Goal: Task Accomplishment & Management: Complete application form

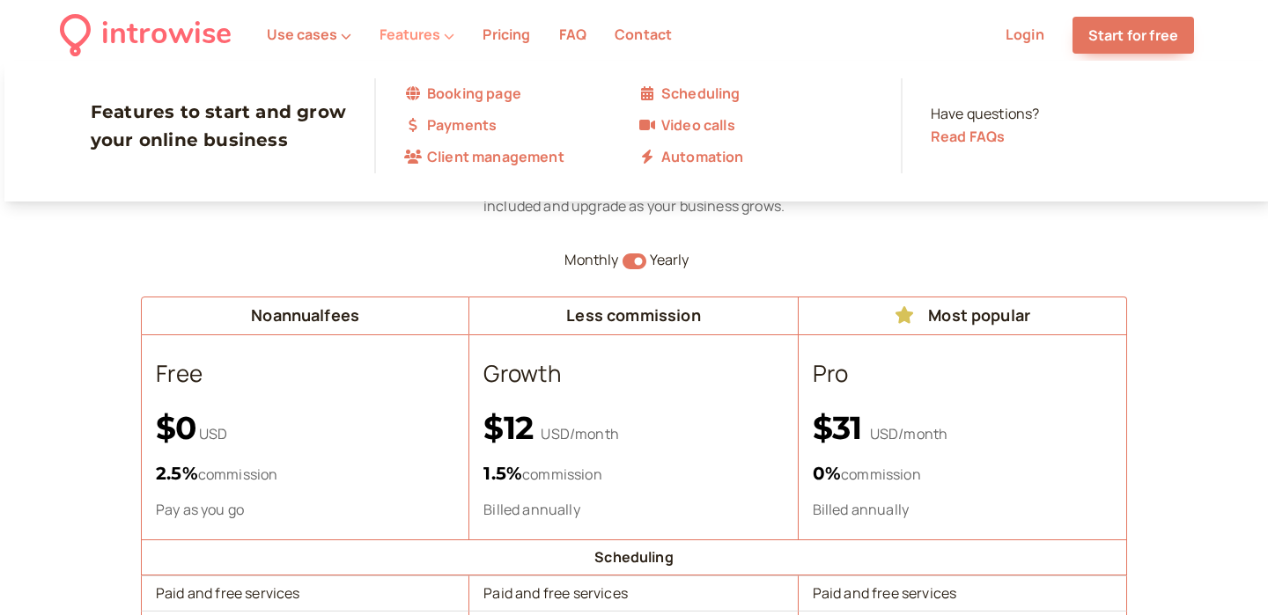
click at [421, 32] on button "Features" at bounding box center [417, 34] width 75 height 16
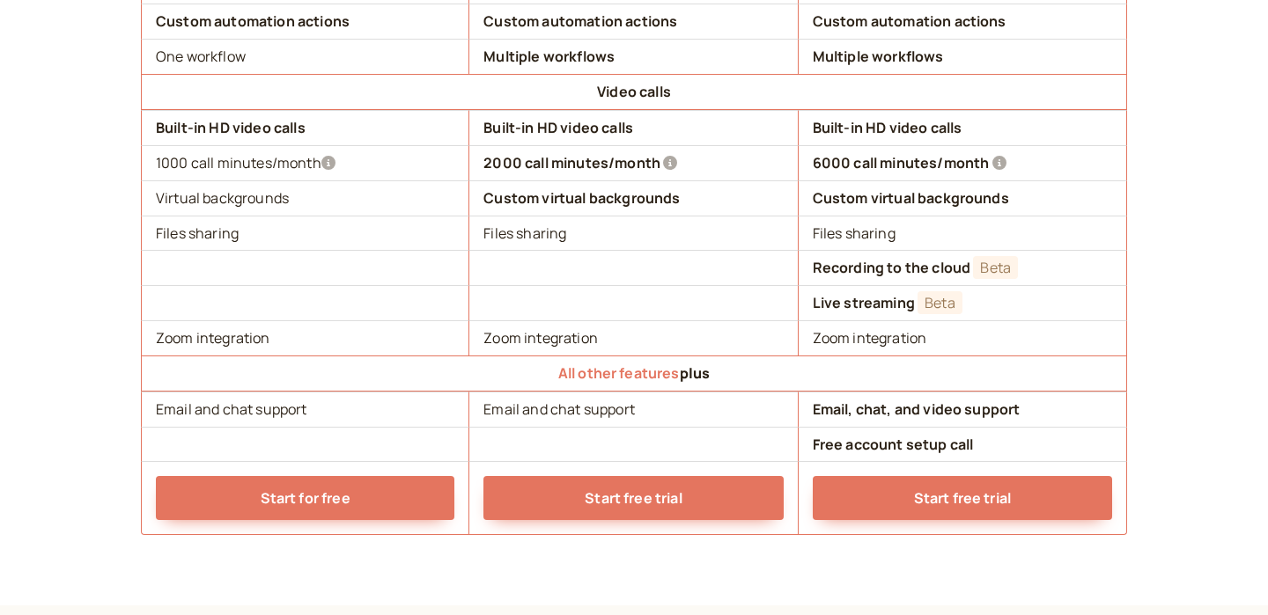
scroll to position [1769, 0]
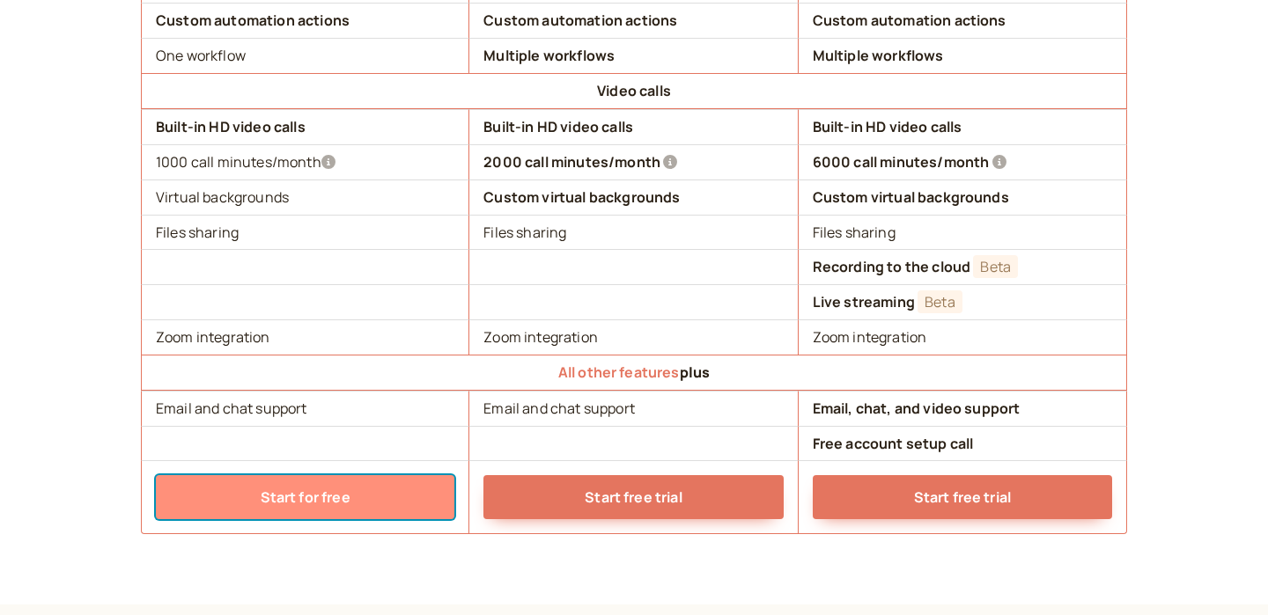
click at [305, 502] on link "Start for free" at bounding box center [305, 497] width 298 height 44
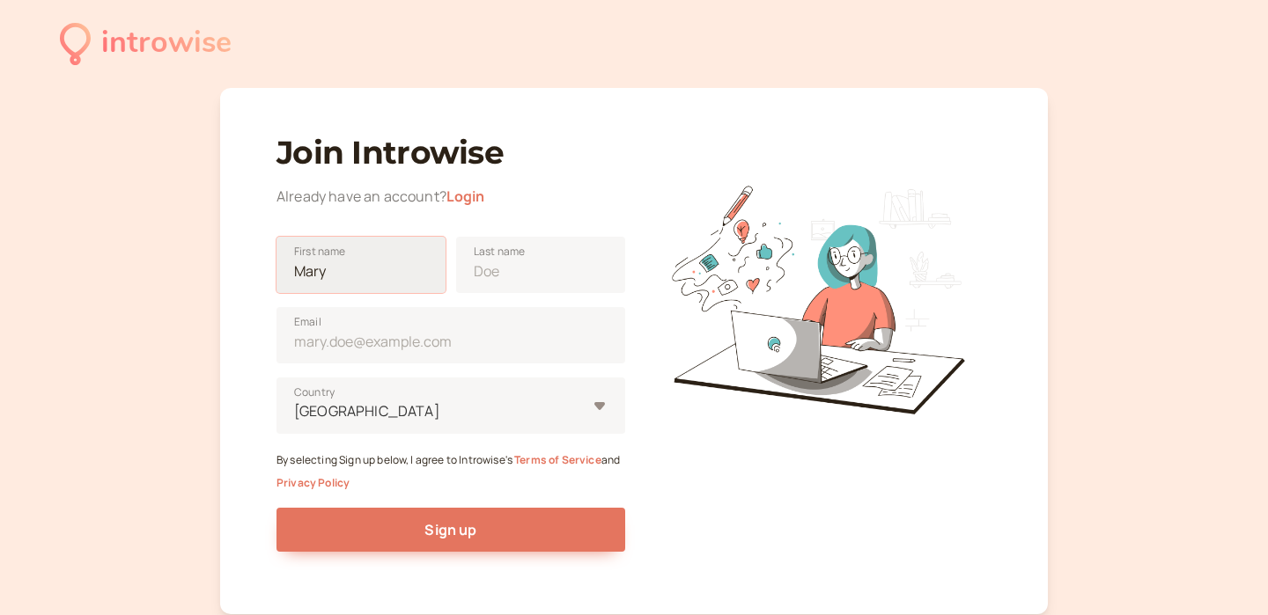
click at [375, 269] on input "First name" at bounding box center [360, 265] width 169 height 56
type input "[PERSON_NAME]"
type input "[EMAIL_ADDRESS][PERSON_NAME][DOMAIN_NAME]"
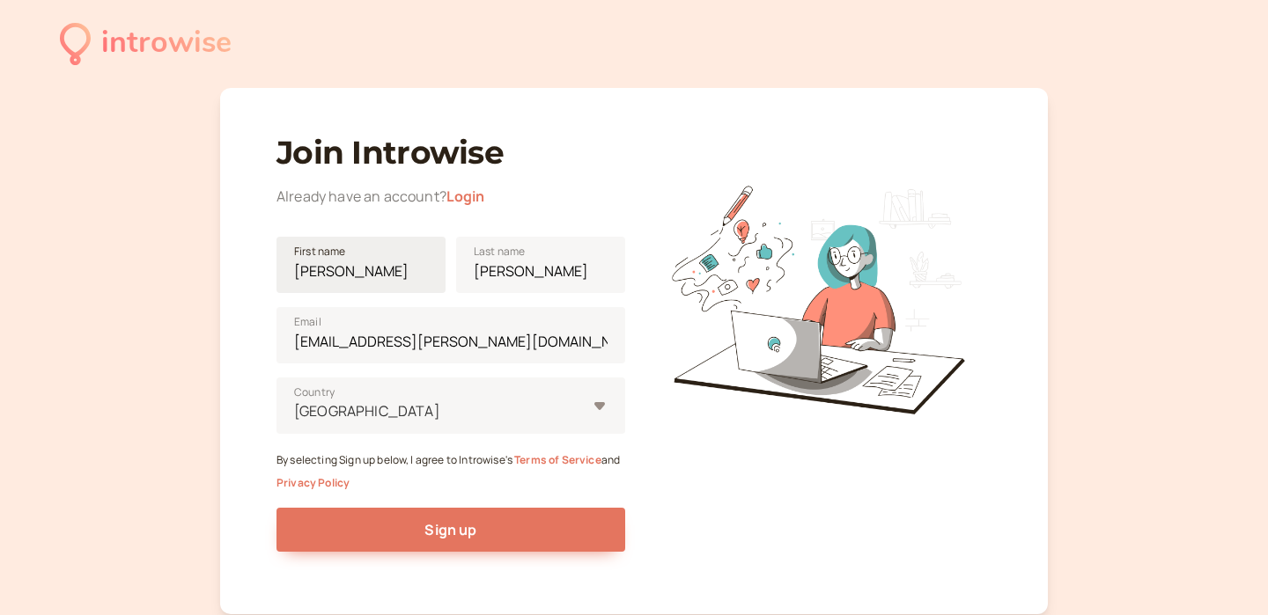
type input "[GEOGRAPHIC_DATA]"
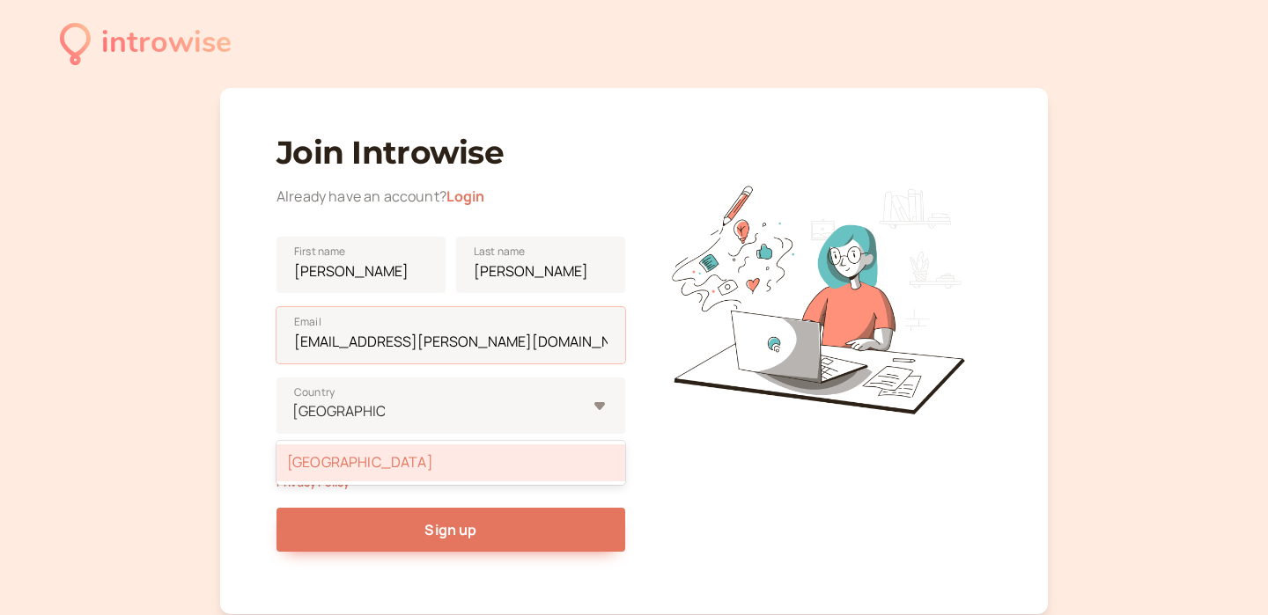
drag, startPoint x: 462, startPoint y: 345, endPoint x: 259, endPoint y: 339, distance: 203.5
click at [259, 339] on div "Join Introwise Already have an account? Login [PERSON_NAME] First name [PERSON_…" at bounding box center [634, 351] width 828 height 527
click at [178, 403] on div "introwise Join Introwise Already have an account? Login [PERSON_NAME] First nam…" at bounding box center [634, 371] width 1268 height 743
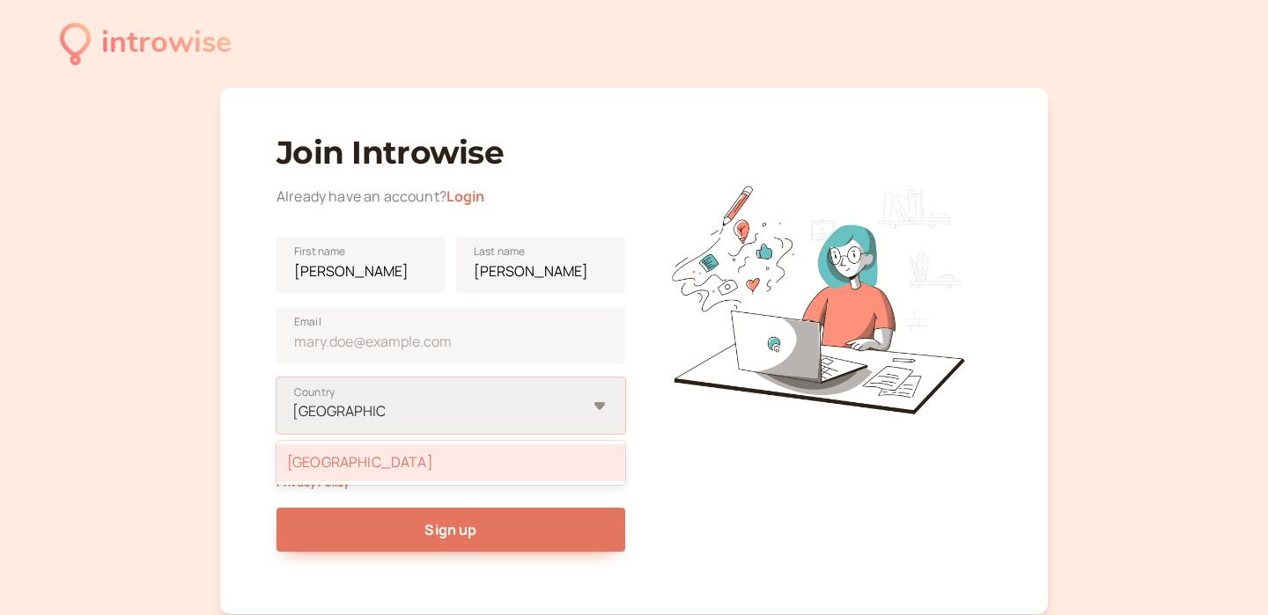
click at [390, 469] on div "[GEOGRAPHIC_DATA]" at bounding box center [450, 463] width 349 height 37
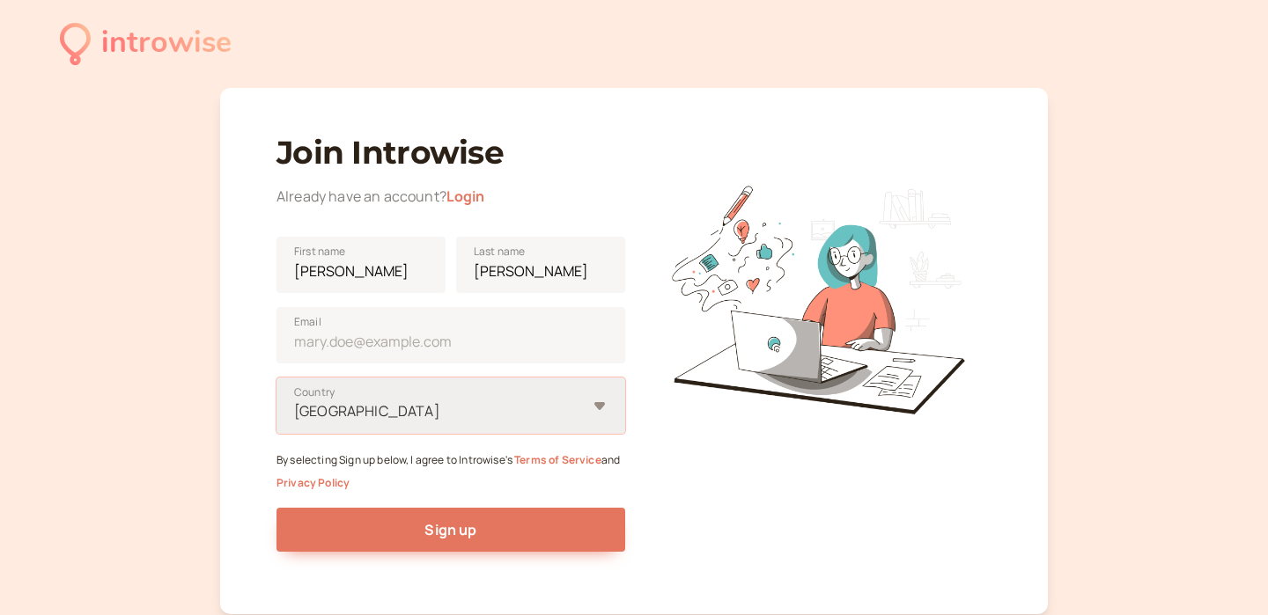
type input "[GEOGRAPHIC_DATA]"
type input "[EMAIL_ADDRESS][PERSON_NAME][DOMAIN_NAME]"
drag, startPoint x: 453, startPoint y: 347, endPoint x: 219, endPoint y: 335, distance: 233.7
click at [221, 336] on div "Join Introwise Already have an account? Login [PERSON_NAME] First name [PERSON_…" at bounding box center [634, 351] width 828 height 527
type input "[EMAIL_ADDRESS][DOMAIN_NAME]"
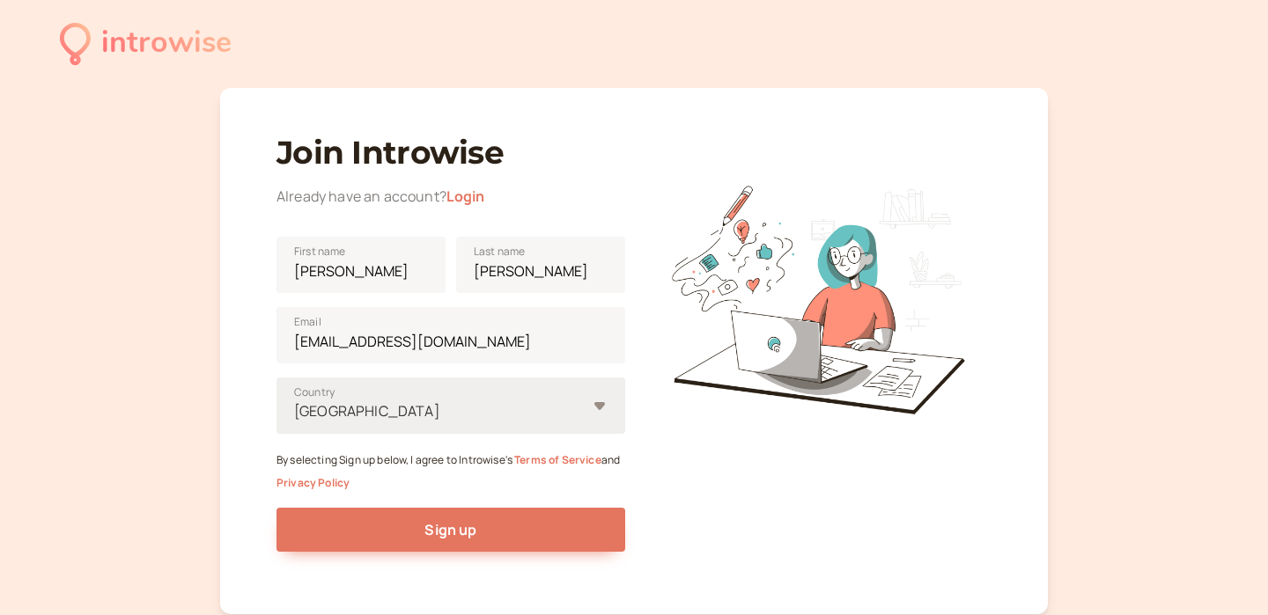
type input "[GEOGRAPHIC_DATA]"
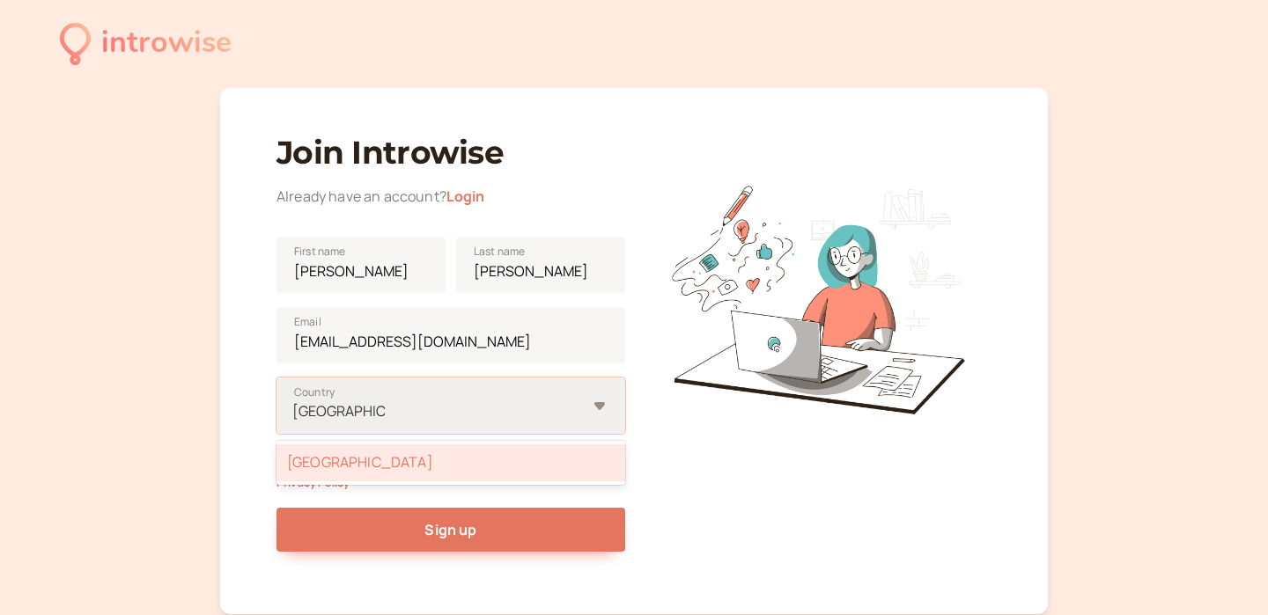
click at [357, 468] on div "[GEOGRAPHIC_DATA]" at bounding box center [450, 463] width 349 height 37
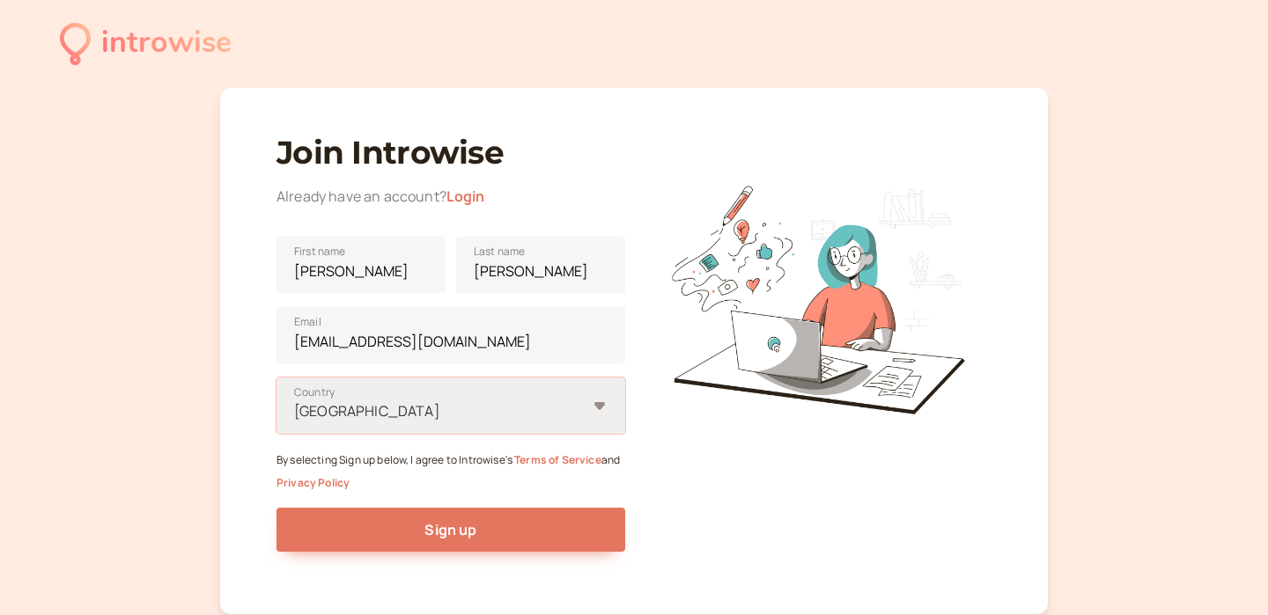
type input "[GEOGRAPHIC_DATA]"
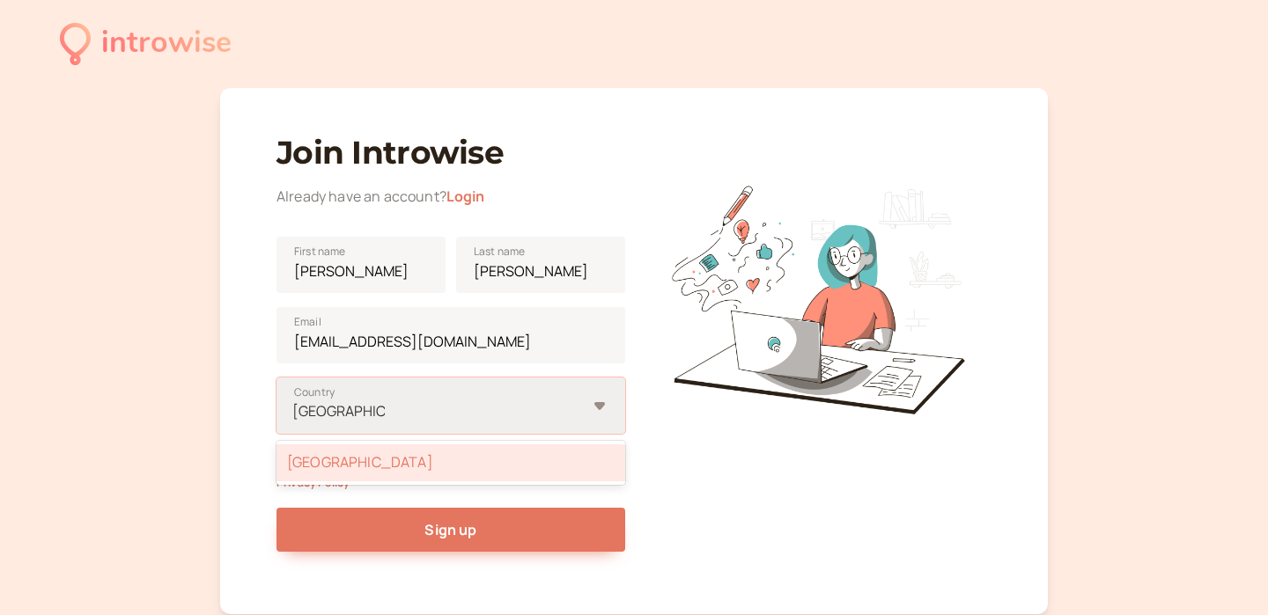
click at [406, 453] on div "[GEOGRAPHIC_DATA]" at bounding box center [450, 463] width 349 height 37
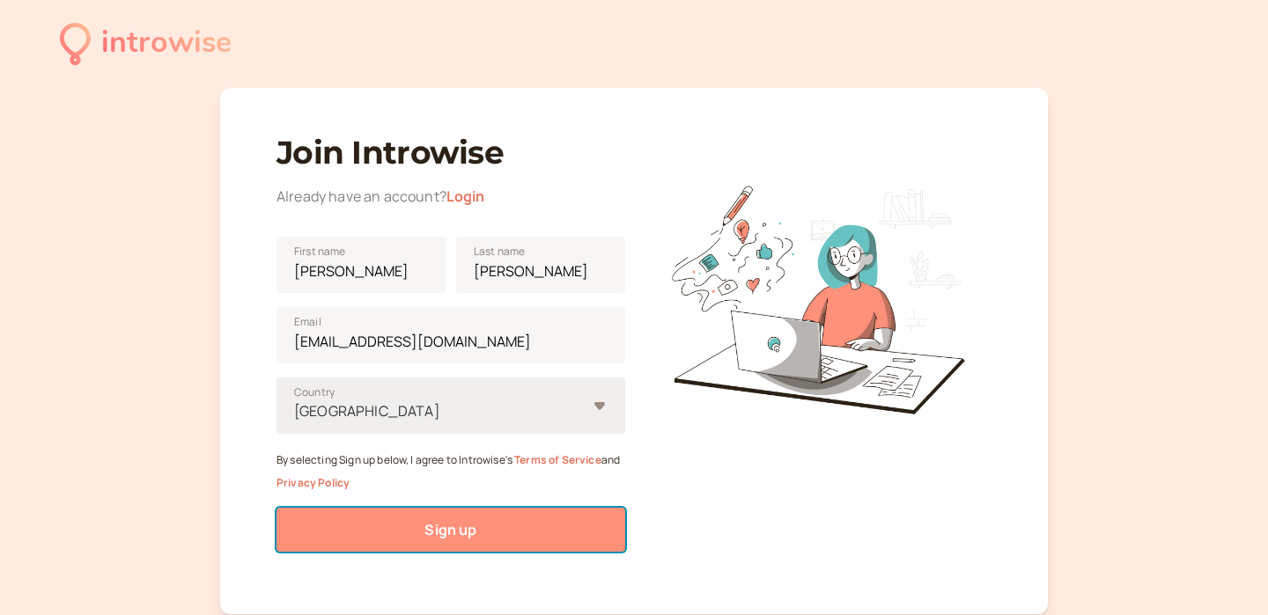
click at [443, 541] on button "Sign up" at bounding box center [450, 530] width 349 height 44
